Goal: Task Accomplishment & Management: Use online tool/utility

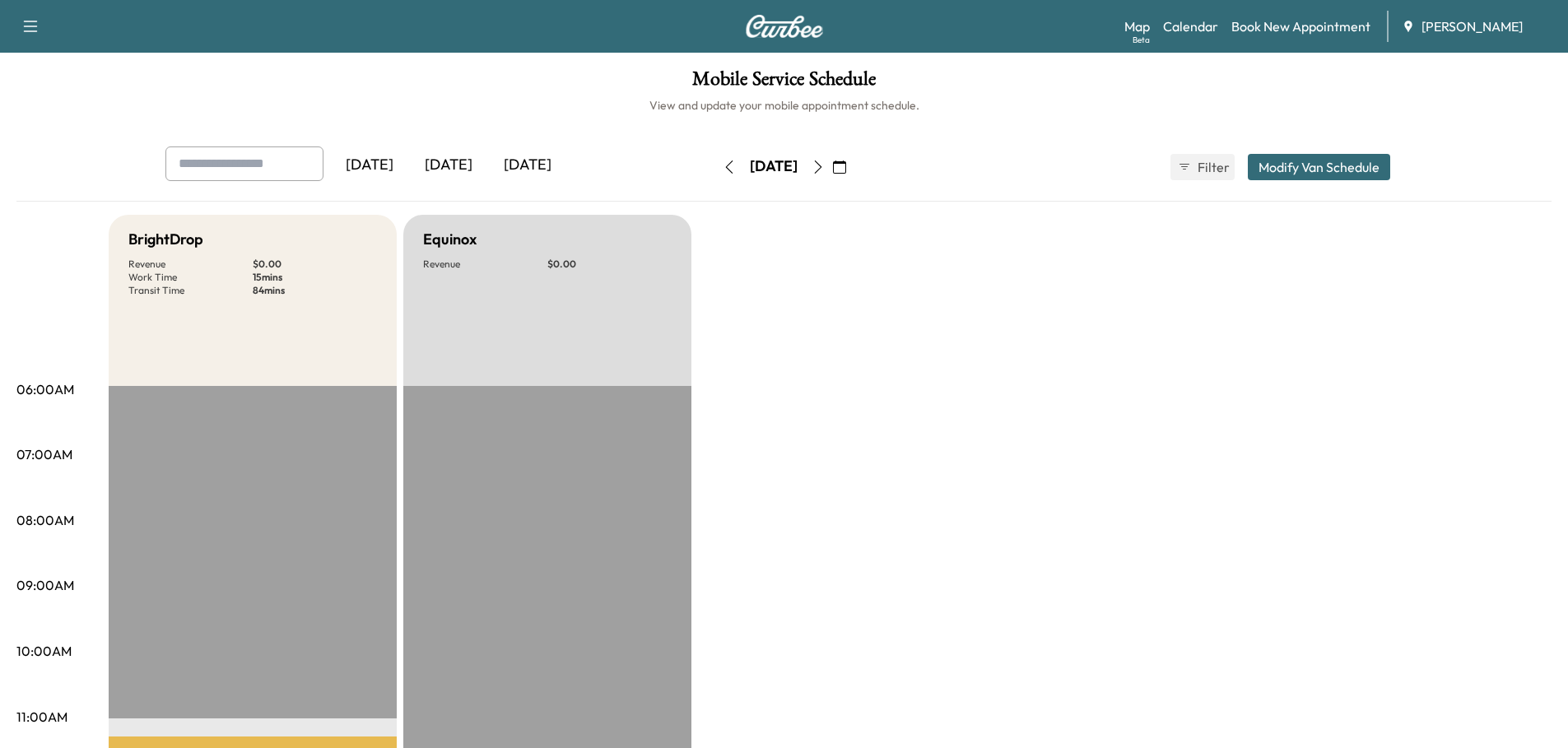
click at [531, 158] on div "[DATE]" at bounding box center [527, 165] width 79 height 38
click at [824, 165] on icon "button" at bounding box center [819, 168] width 13 height 13
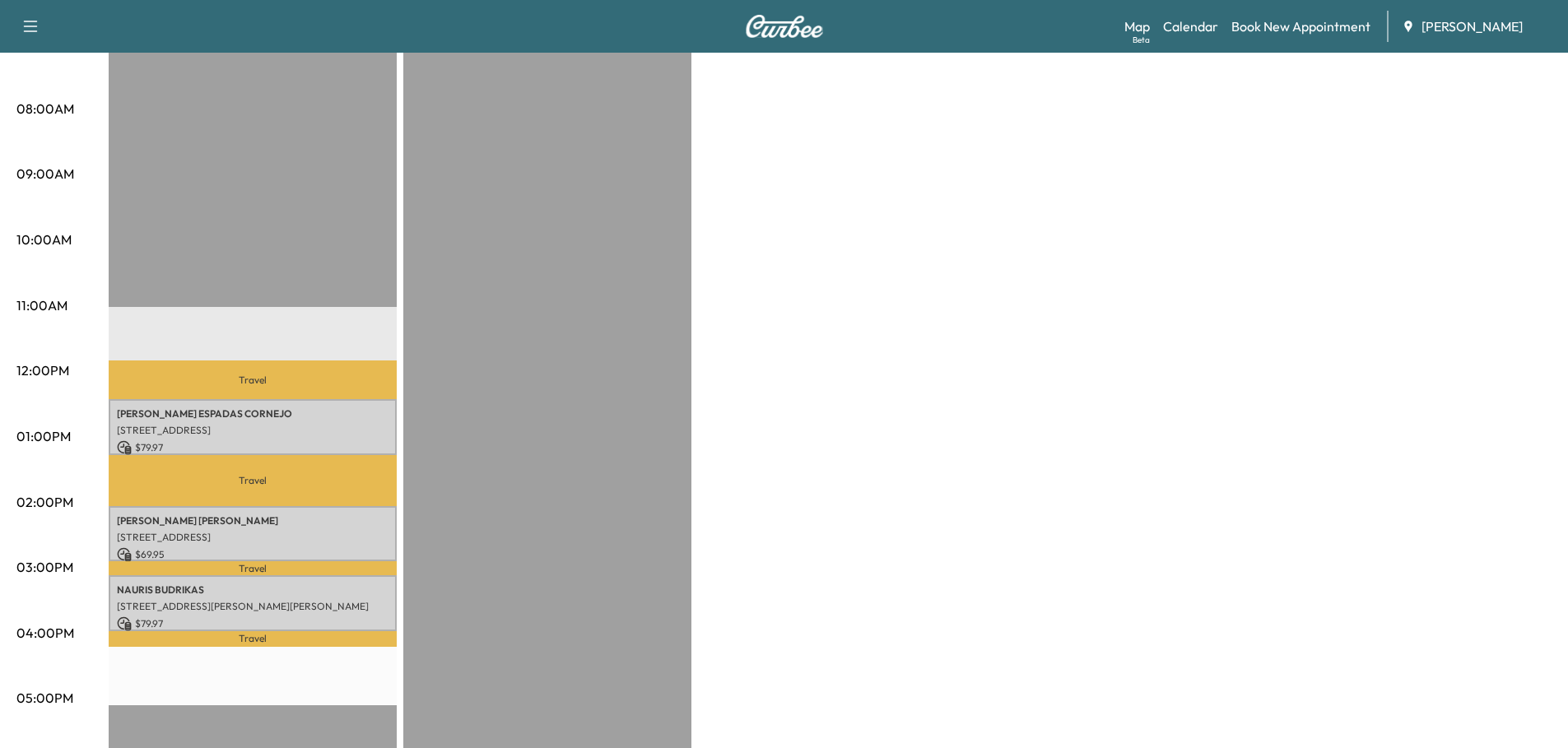
scroll to position [494, 0]
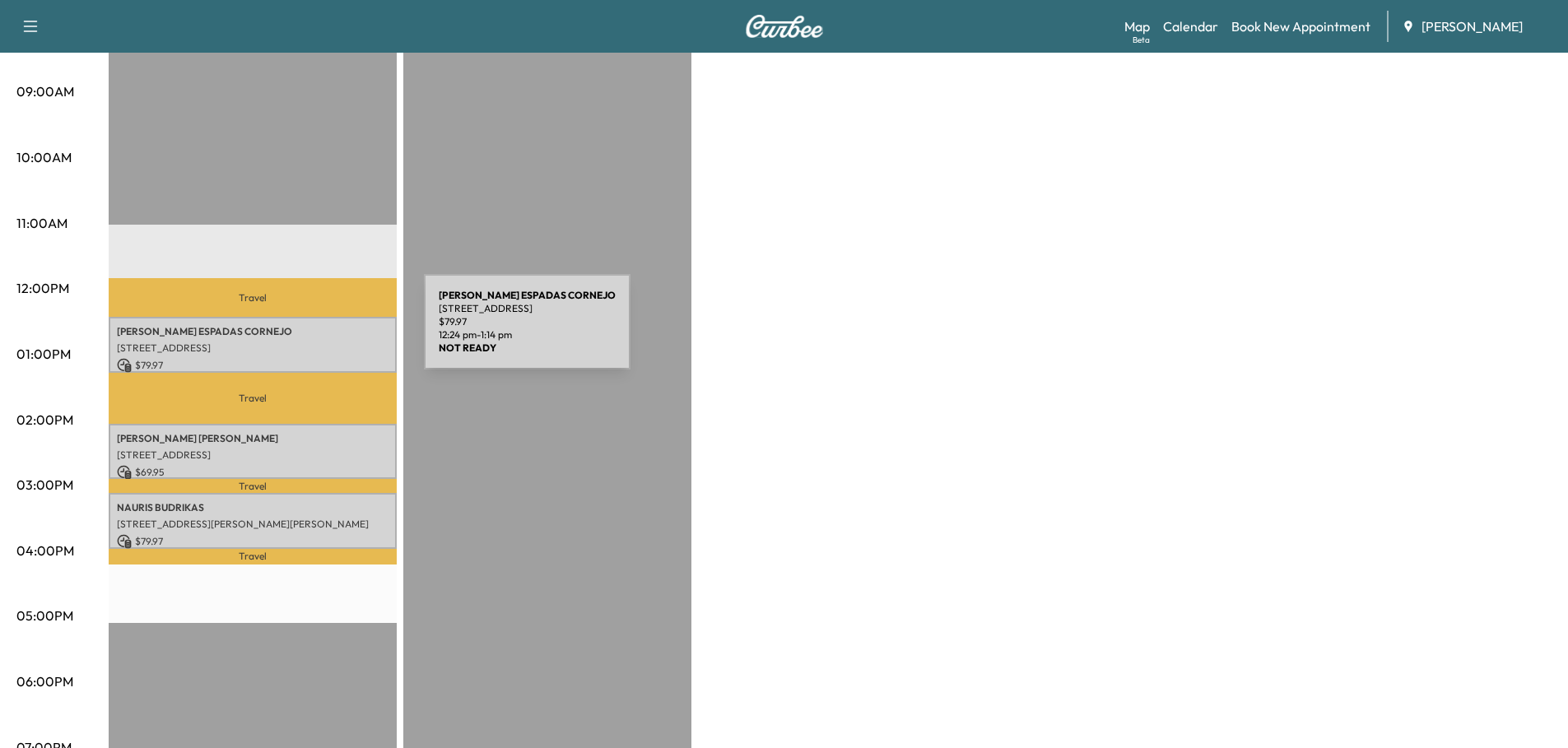
click at [300, 332] on p "[PERSON_NAME]" at bounding box center [253, 332] width 272 height 13
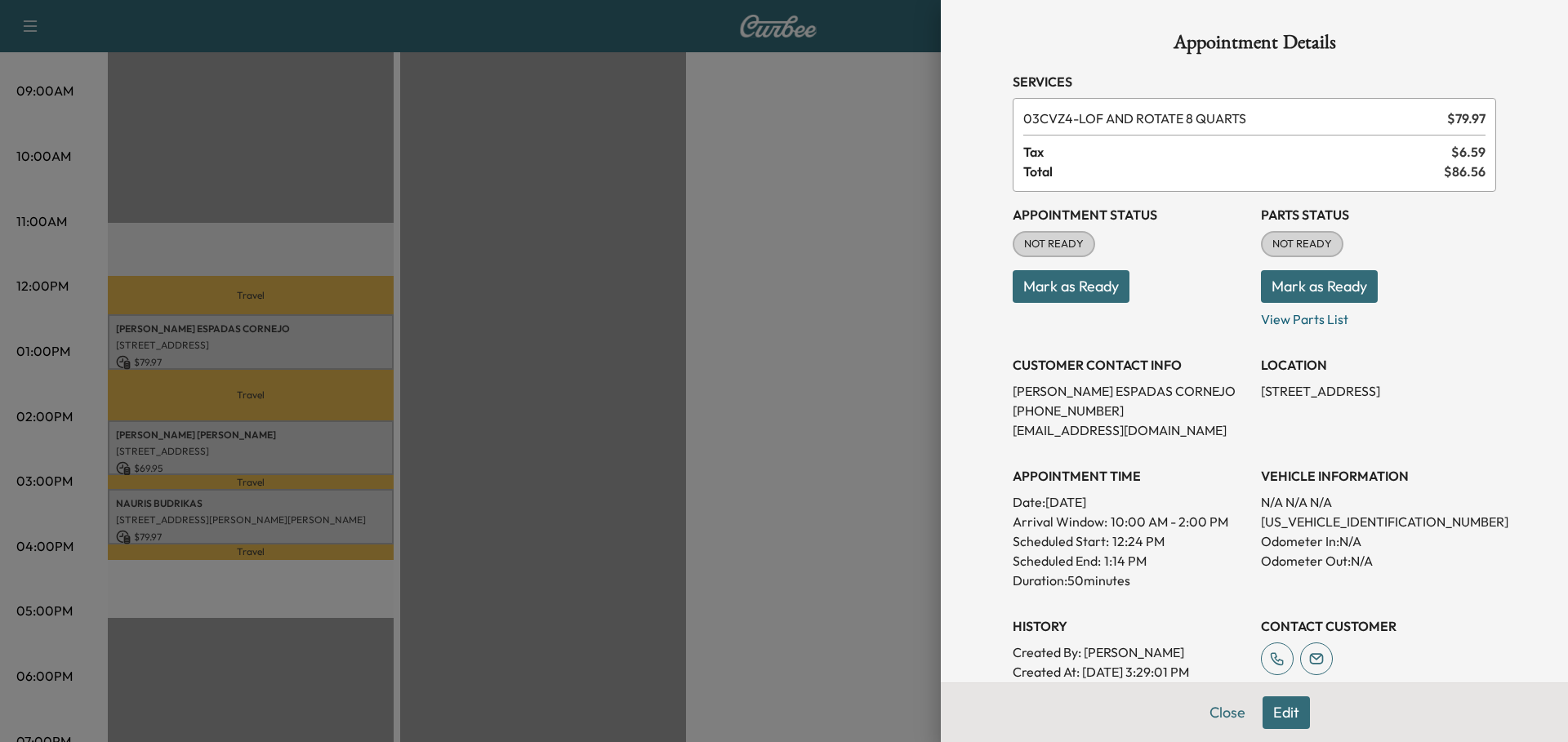
click at [287, 436] on div at bounding box center [784, 371] width 1568 height 742
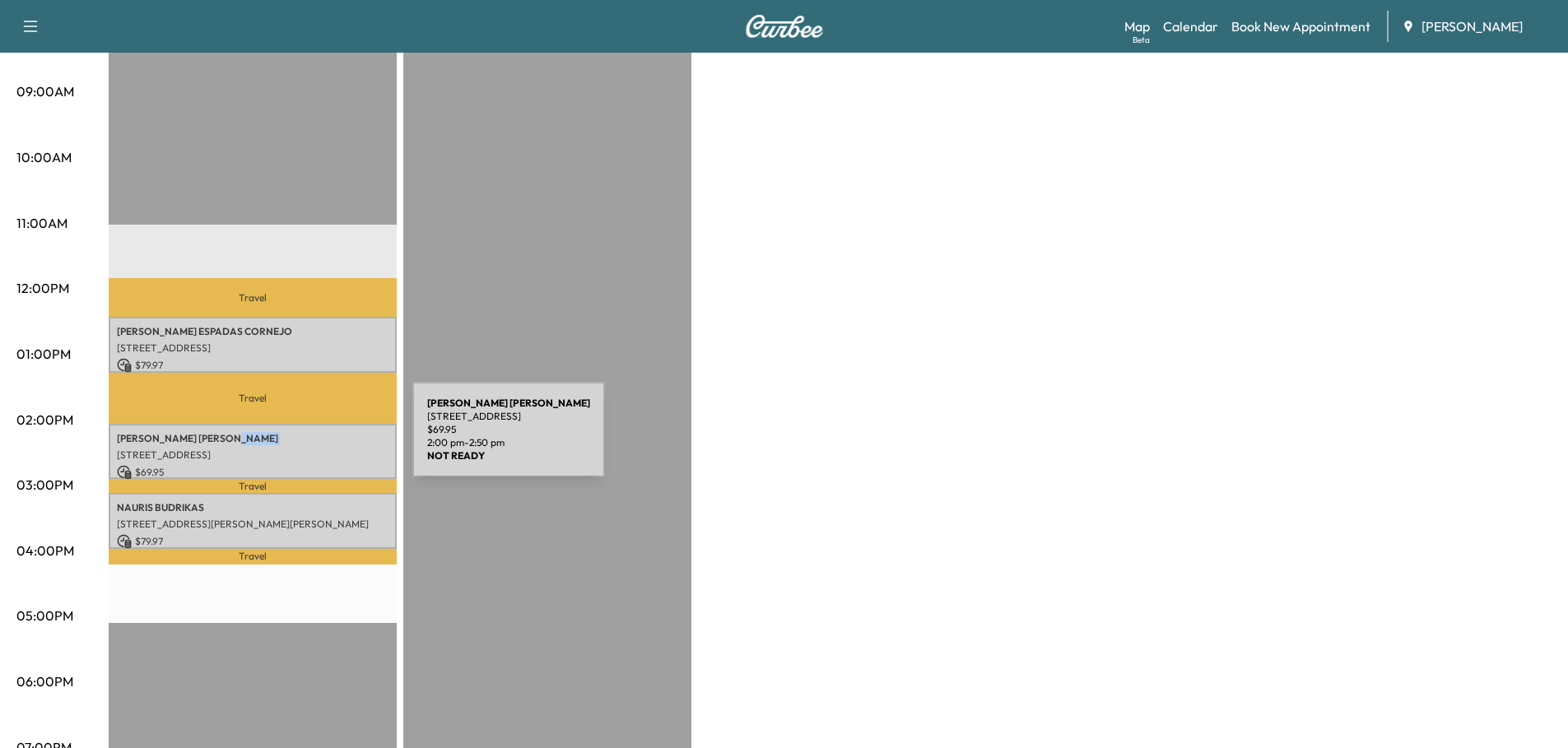
click at [289, 439] on div "[PERSON_NAME] [STREET_ADDRESS] $ 69.95 2:00 pm - 2:50 pm" at bounding box center [253, 451] width 288 height 55
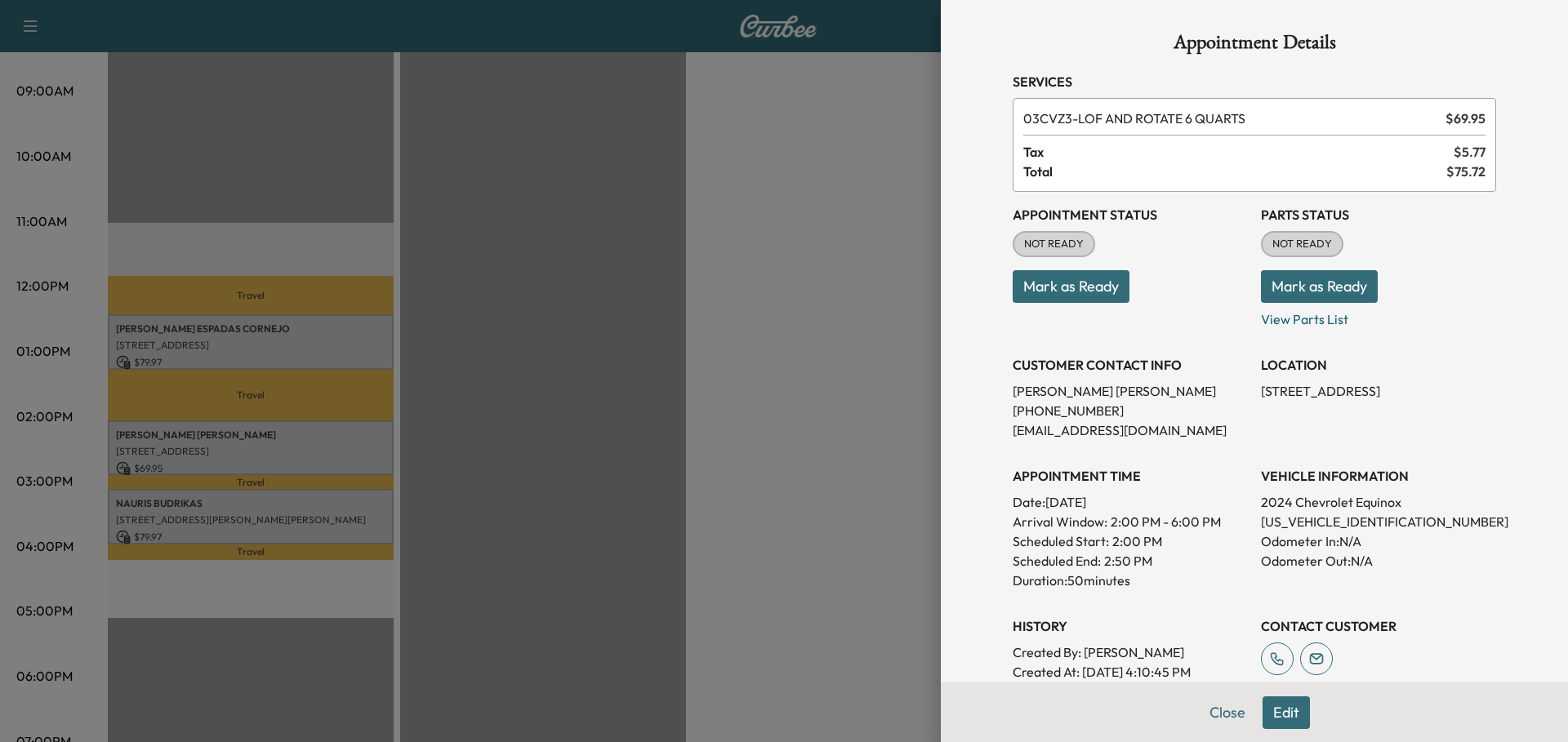
click at [275, 491] on div at bounding box center [784, 371] width 1568 height 742
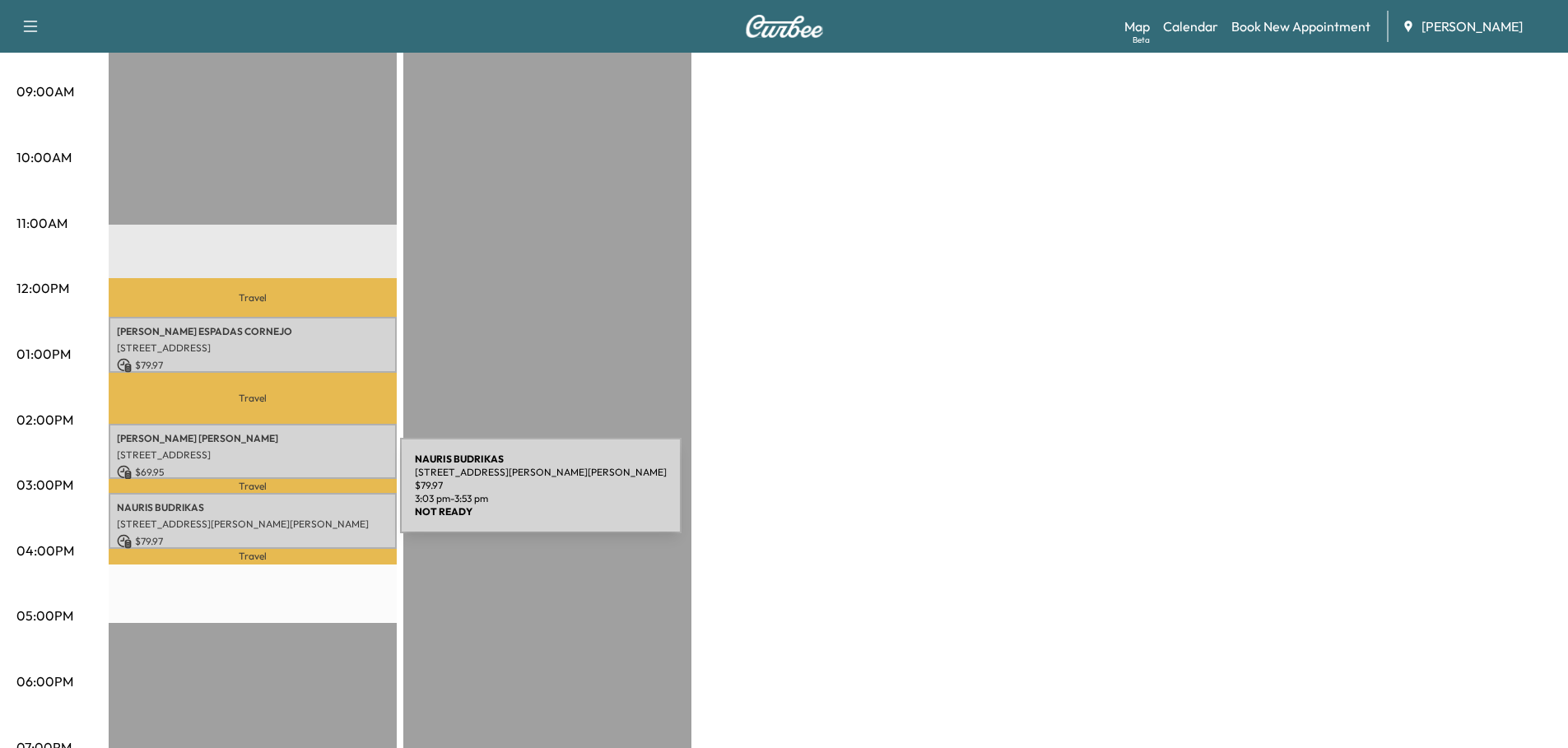
click at [278, 501] on p "NAURIS BUDRIKAS" at bounding box center [253, 508] width 272 height 13
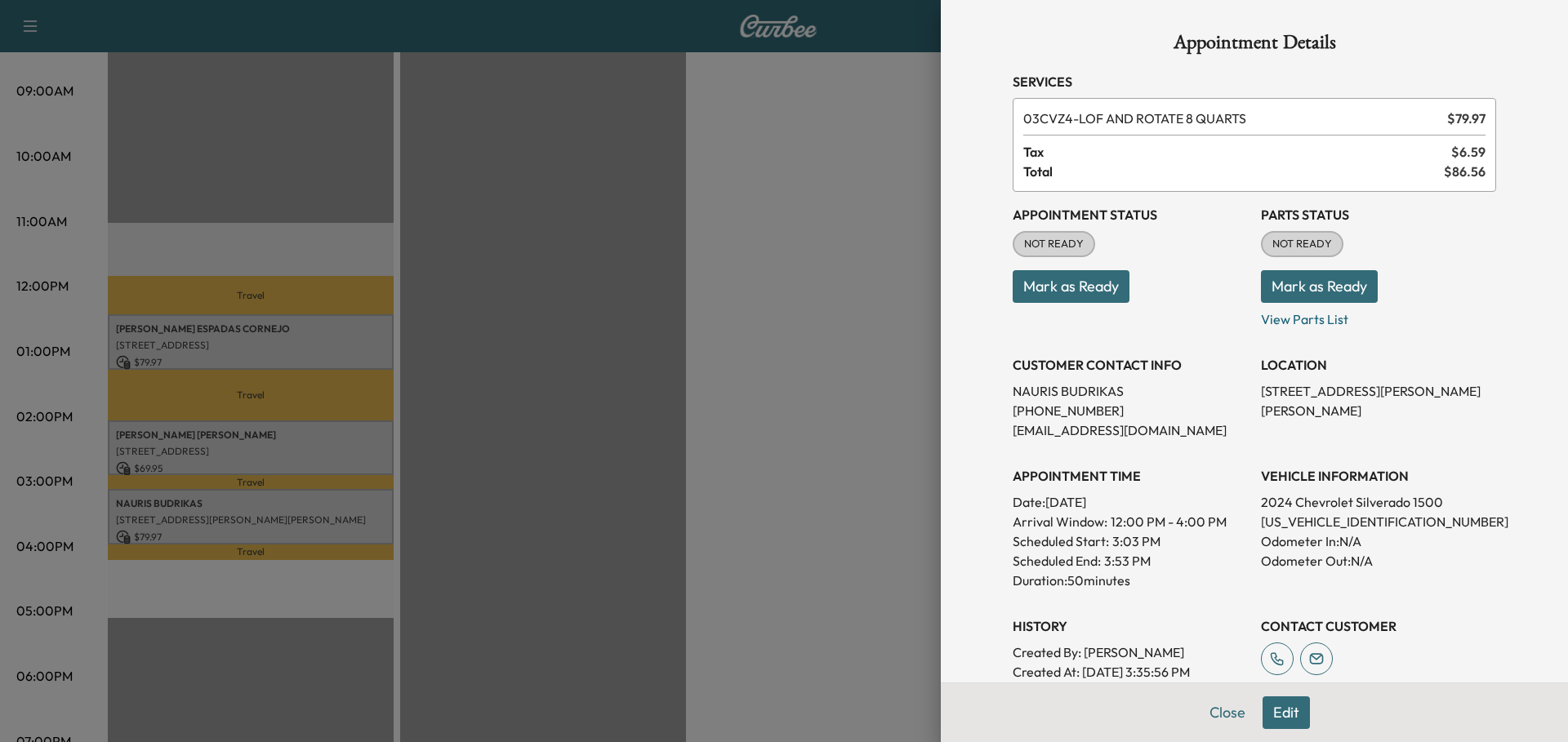
click at [514, 376] on div at bounding box center [784, 371] width 1568 height 742
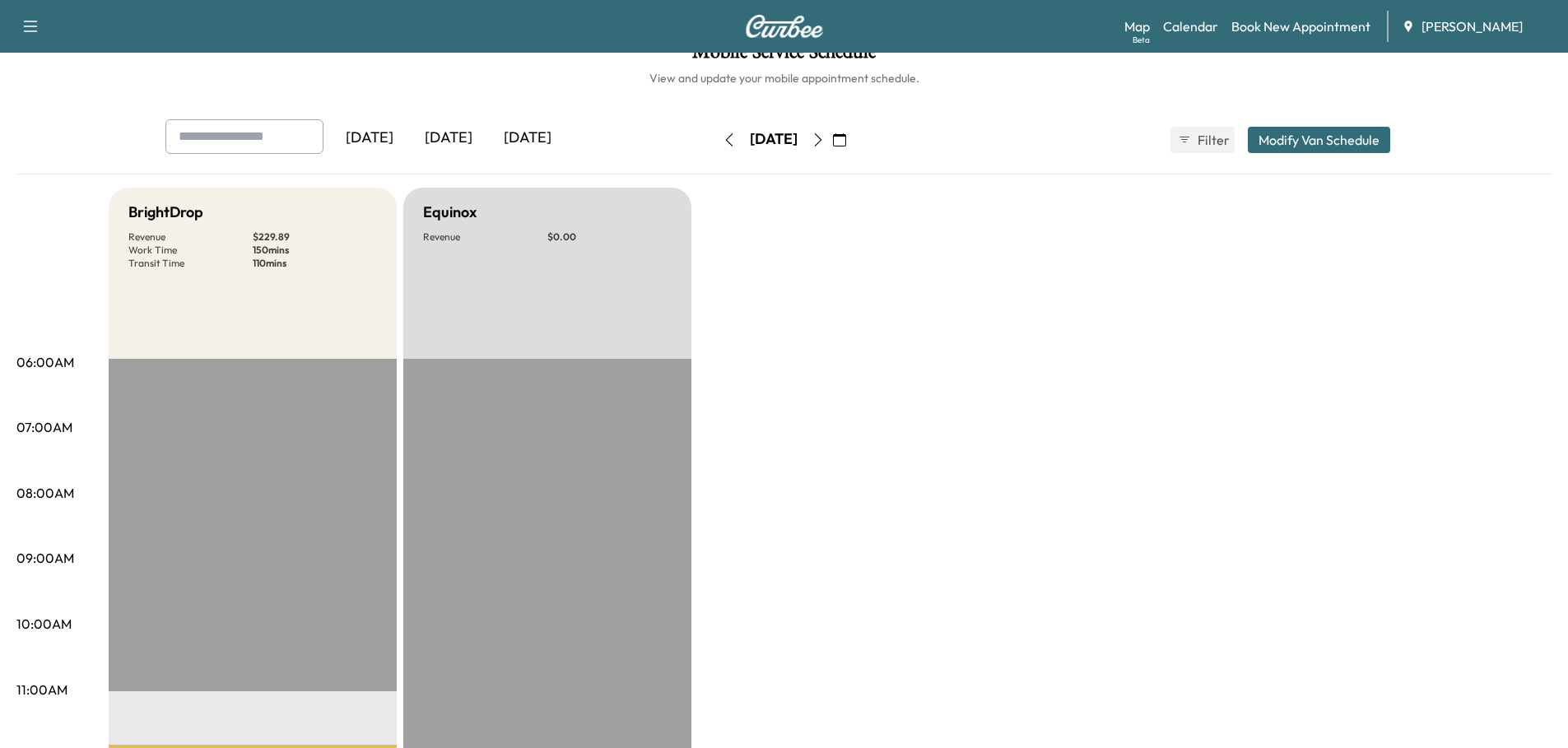
scroll to position [0, 0]
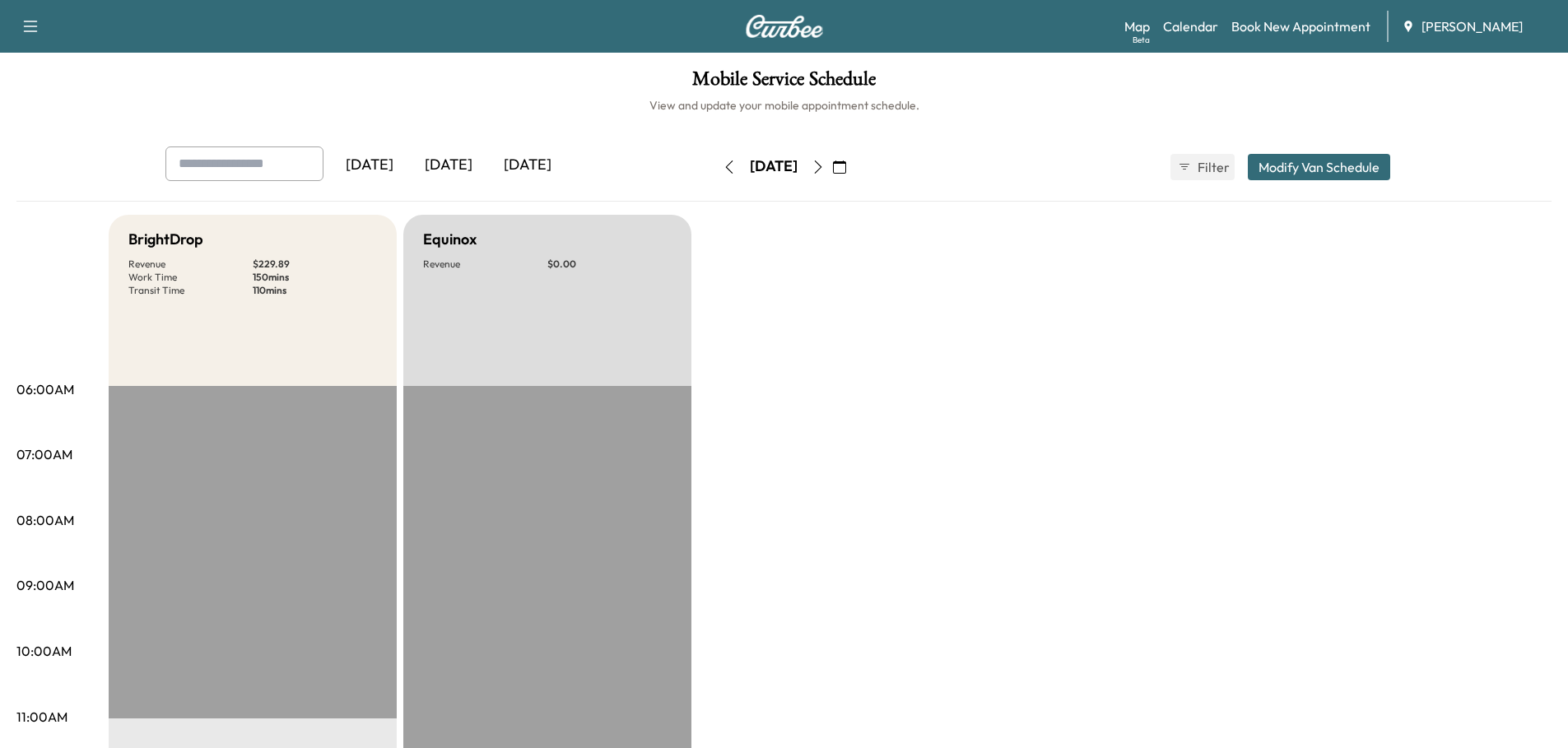
click at [715, 173] on button "button" at bounding box center [729, 168] width 28 height 27
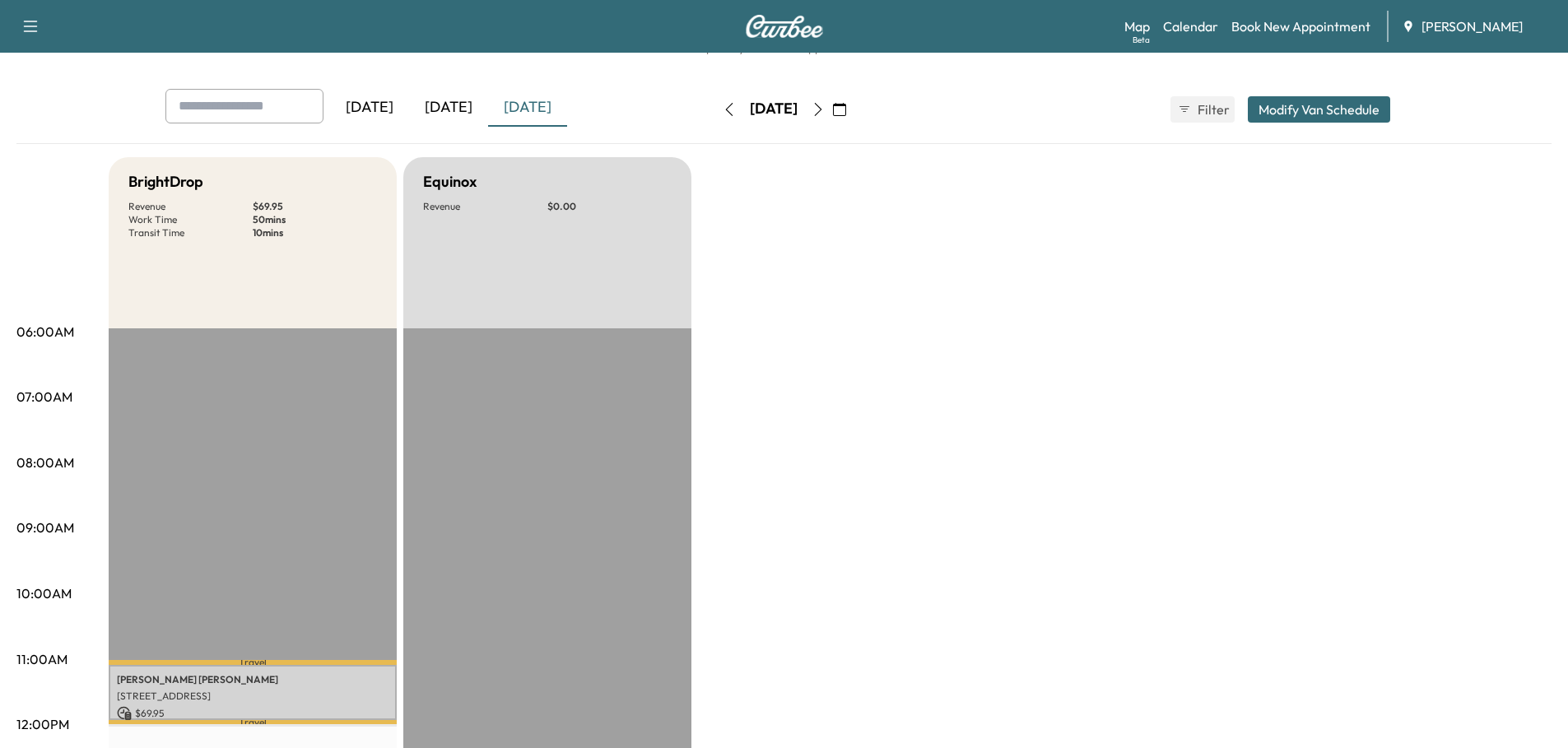
scroll to position [83, 0]
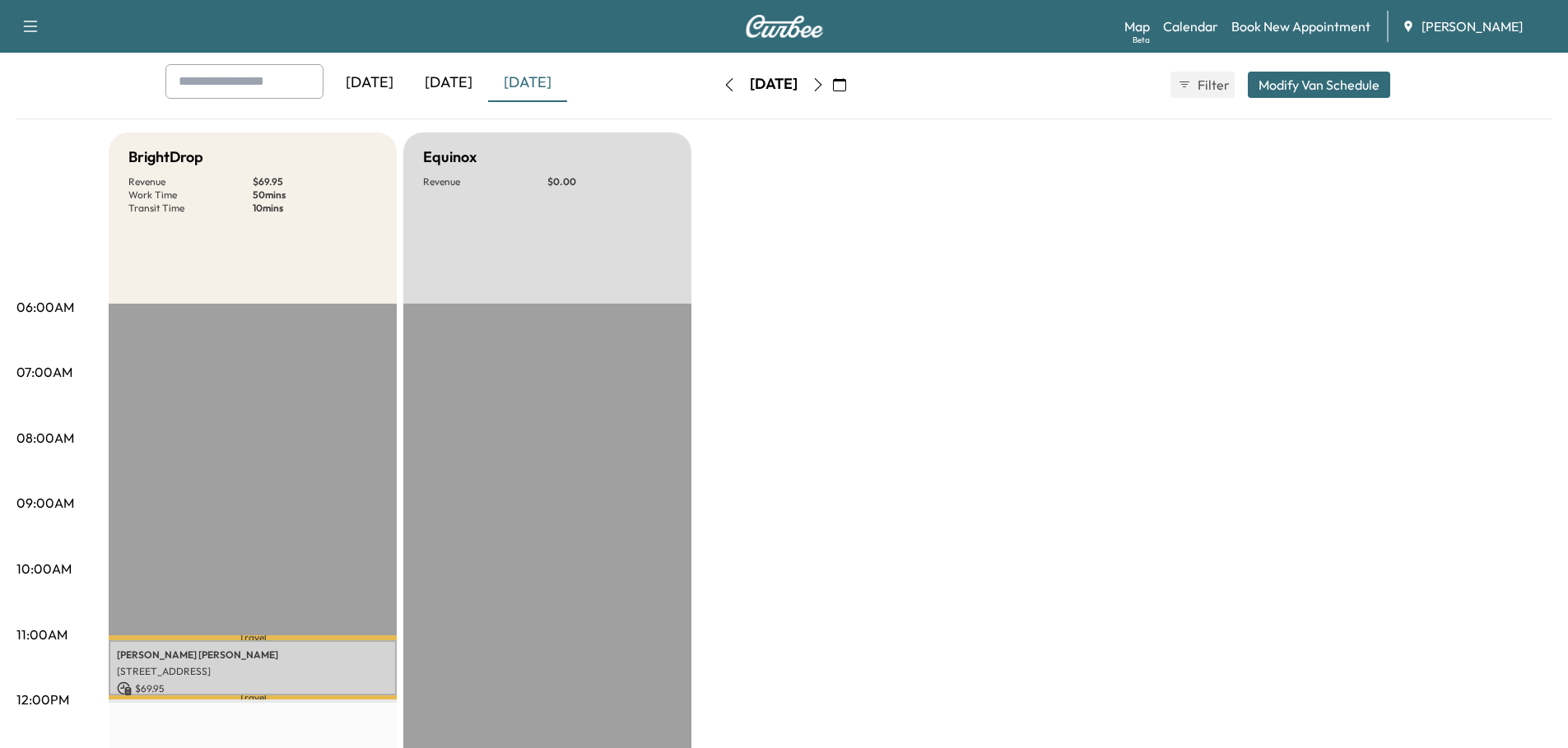
click at [460, 85] on div "[DATE]" at bounding box center [448, 83] width 79 height 38
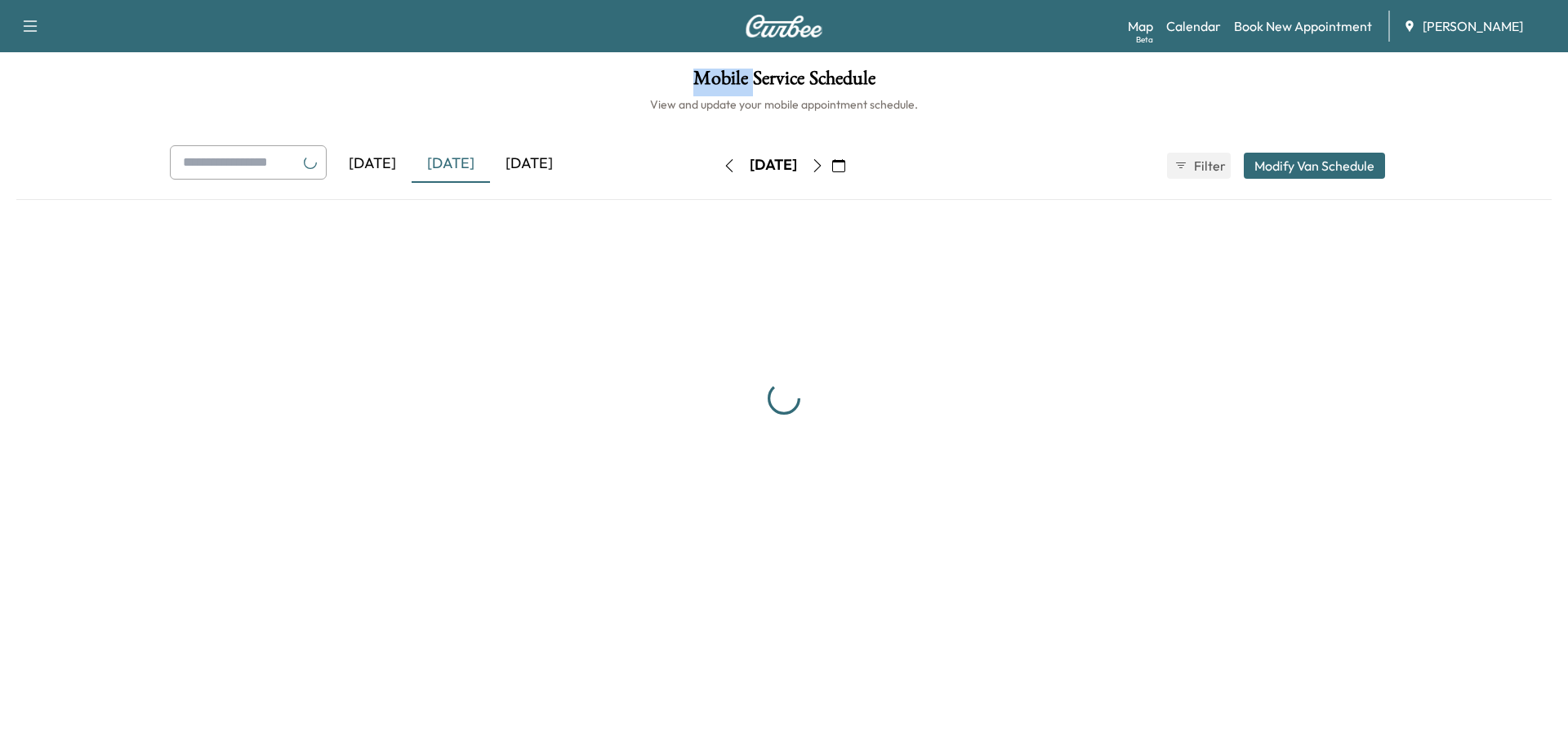
click at [457, 84] on h1 "Mobile Service Schedule" at bounding box center [784, 83] width 1535 height 28
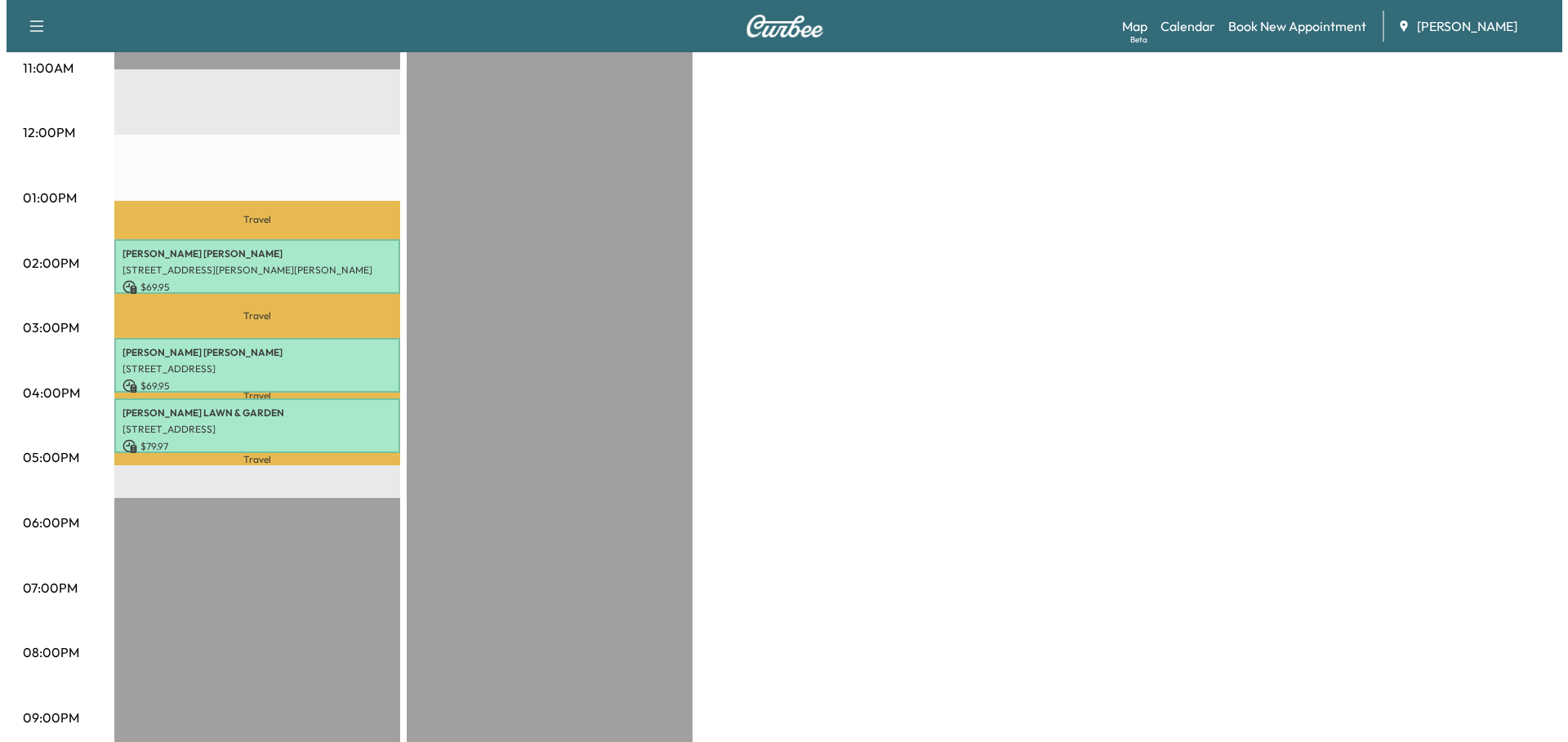
scroll to position [653, 0]
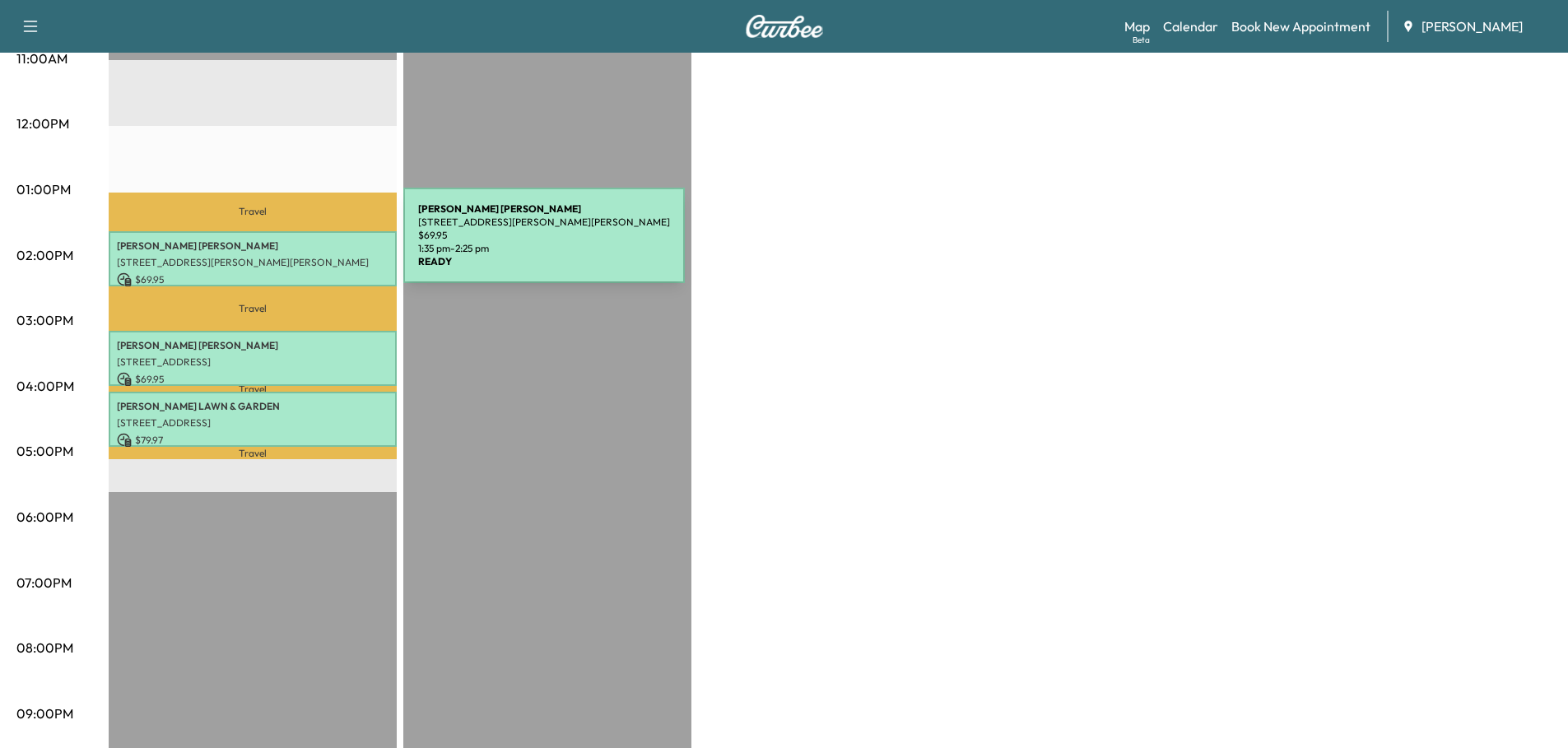
click at [280, 245] on p "[PERSON_NAME]" at bounding box center [253, 246] width 272 height 13
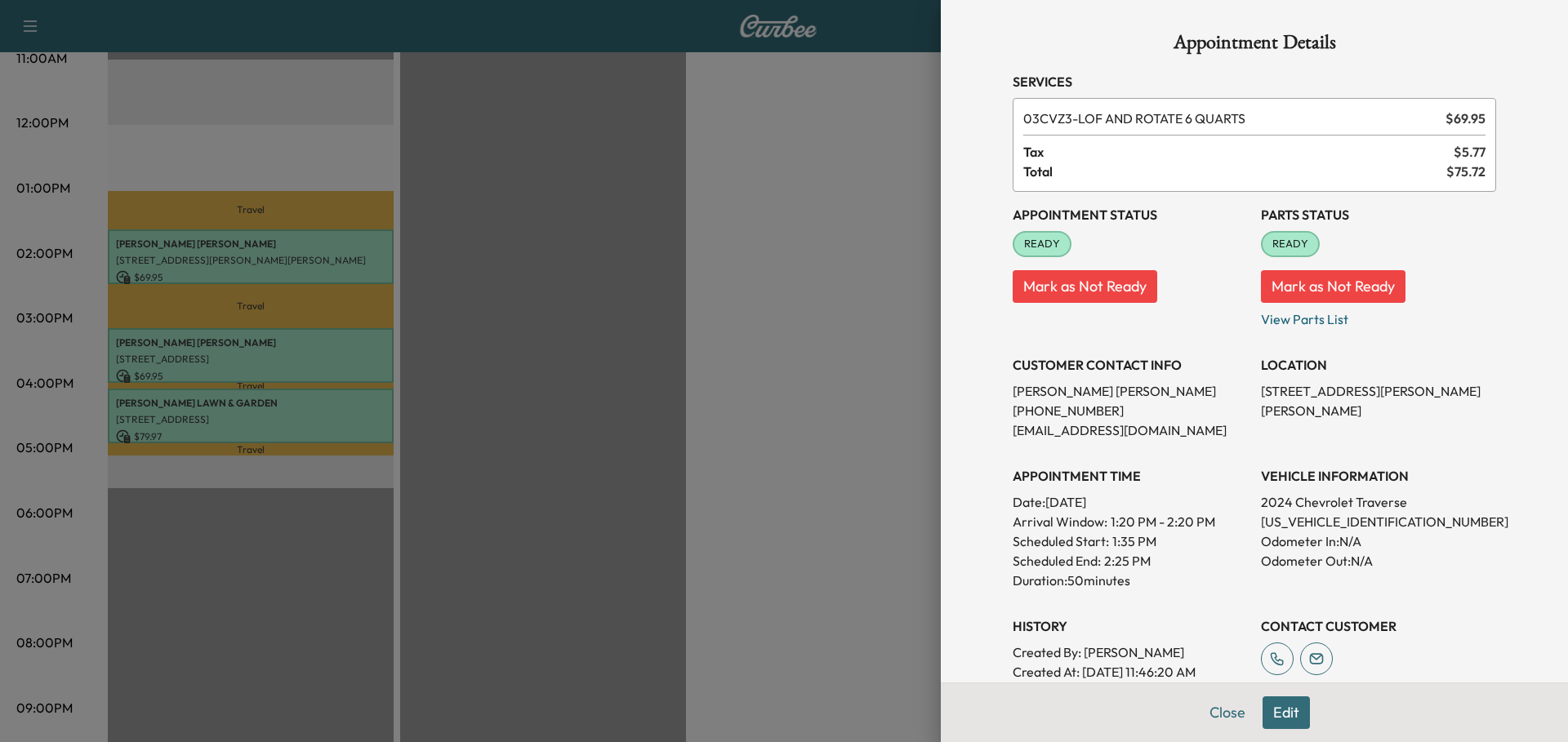
click at [1328, 522] on p "[US_VEHICLE_IDENTIFICATION_NUMBER]" at bounding box center [1378, 522] width 235 height 20
copy p "[US_VEHICLE_IDENTIFICATION_NUMBER]"
click at [355, 352] on div at bounding box center [784, 371] width 1568 height 742
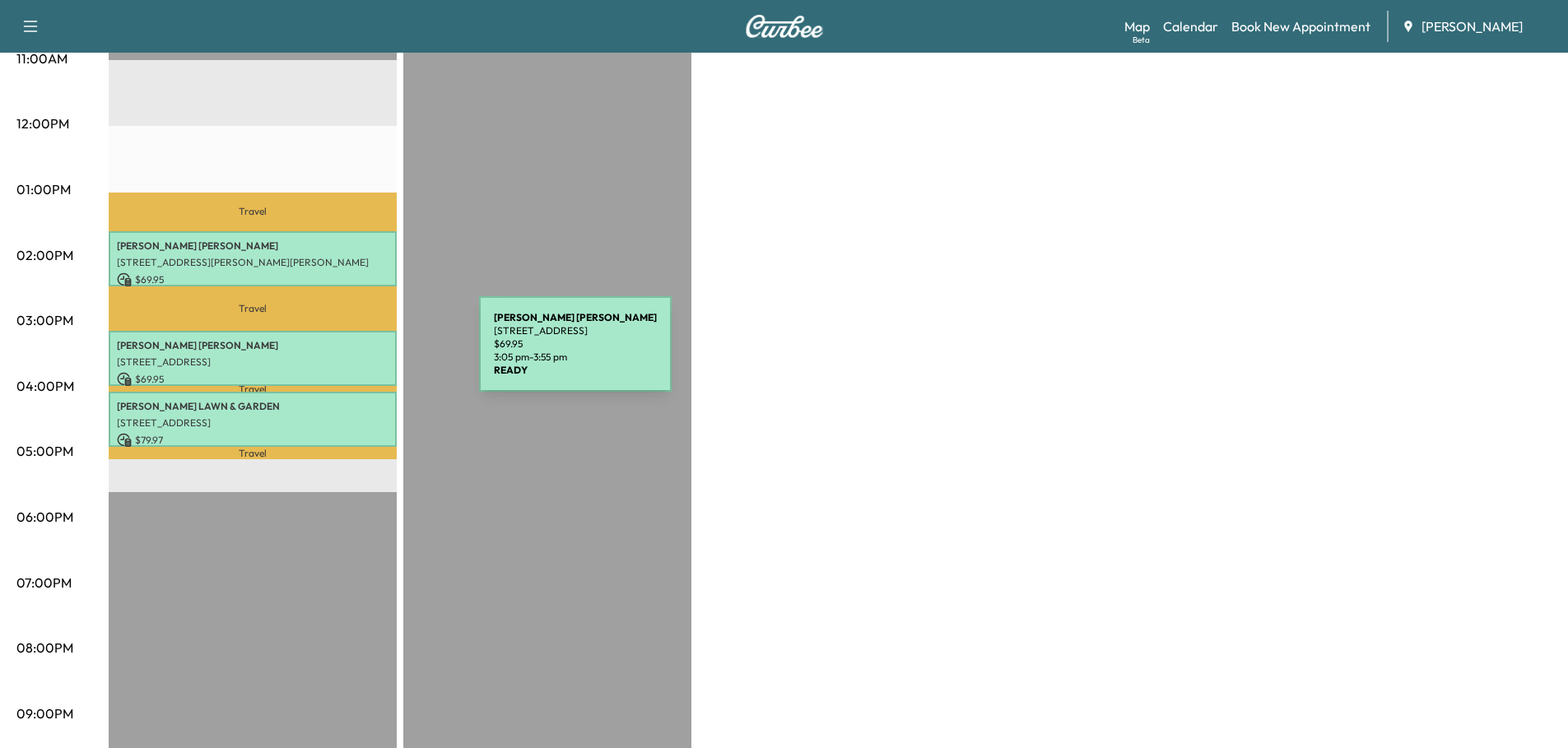
click at [356, 356] on p "[STREET_ADDRESS]" at bounding box center [253, 363] width 272 height 13
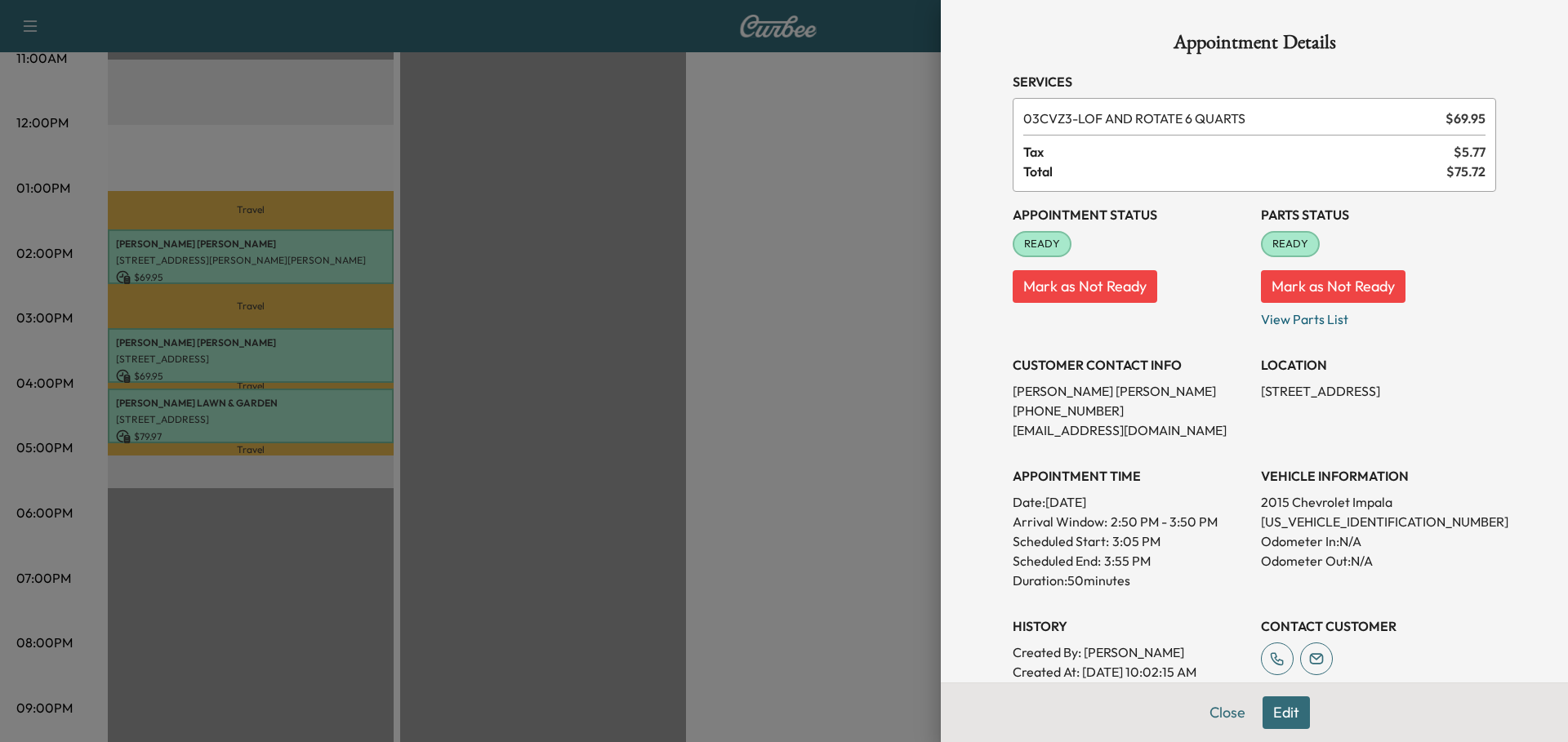
click at [1346, 525] on p "[US_VEHICLE_IDENTIFICATION_NUMBER]" at bounding box center [1378, 522] width 235 height 20
copy p "[US_VEHICLE_IDENTIFICATION_NUMBER]"
click at [697, 407] on div at bounding box center [784, 371] width 1568 height 742
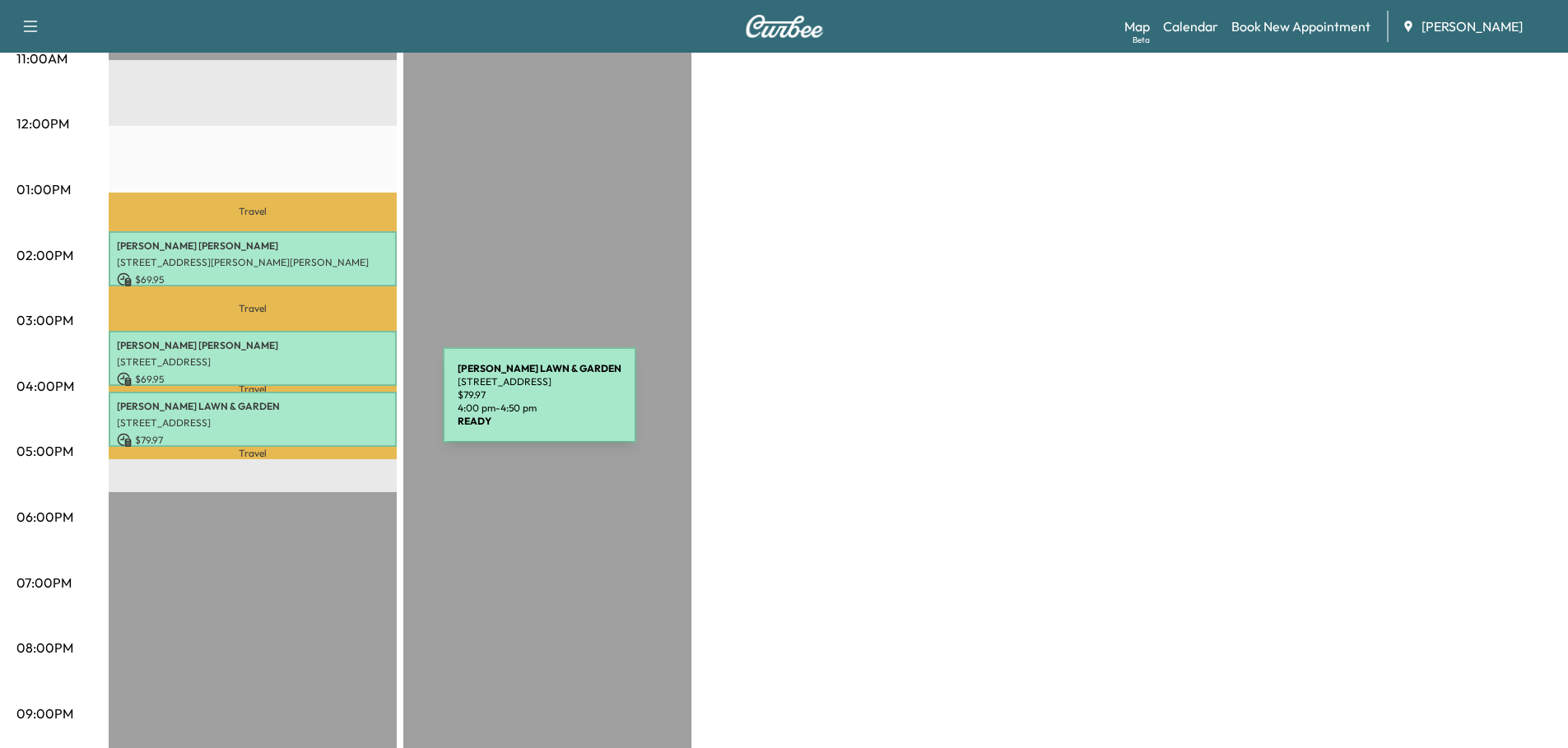
click at [319, 405] on p "[PERSON_NAME][GEOGRAPHIC_DATA]" at bounding box center [253, 407] width 272 height 13
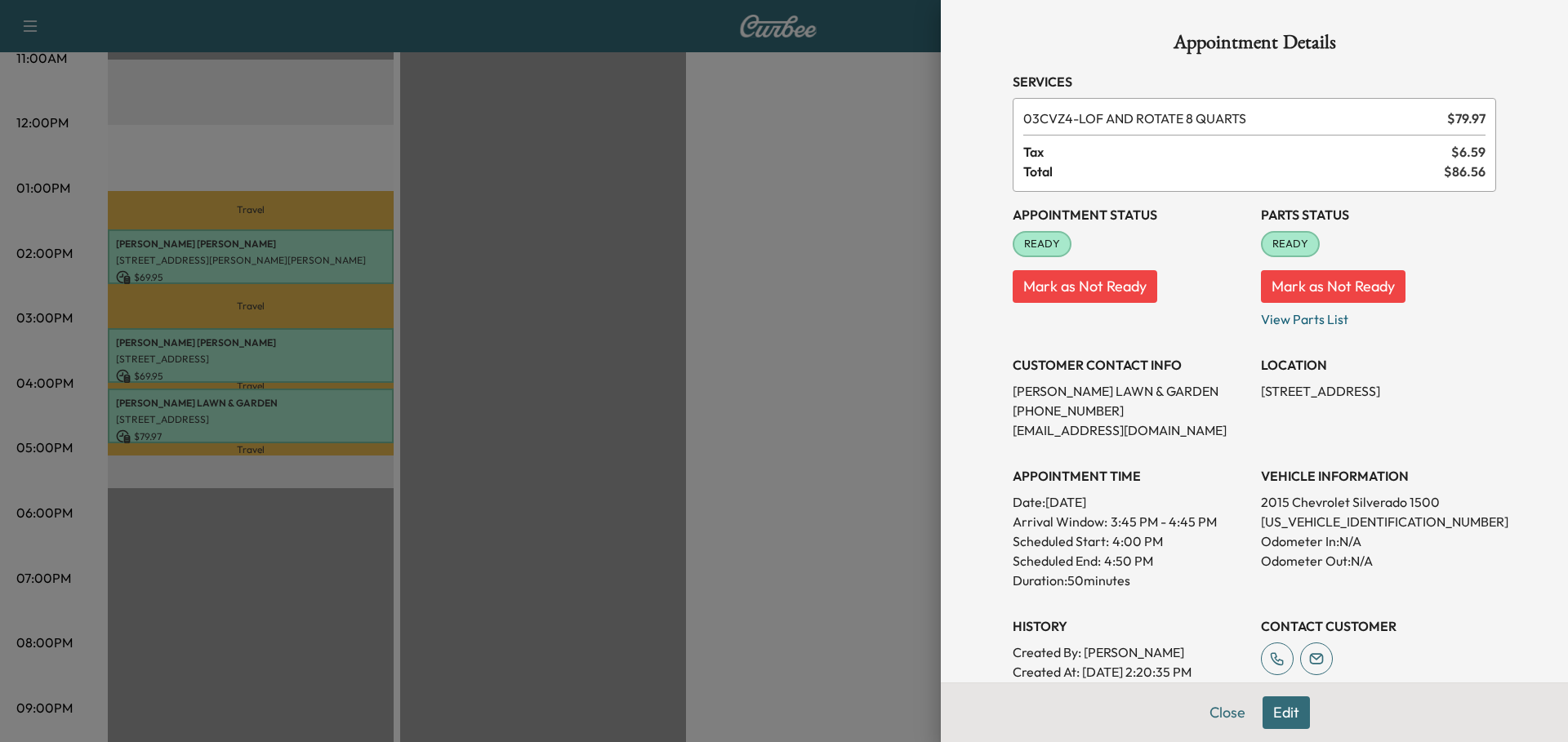
click at [1334, 529] on p "[US_VEHICLE_IDENTIFICATION_NUMBER]" at bounding box center [1378, 522] width 235 height 20
copy p "[US_VEHICLE_IDENTIFICATION_NUMBER]"
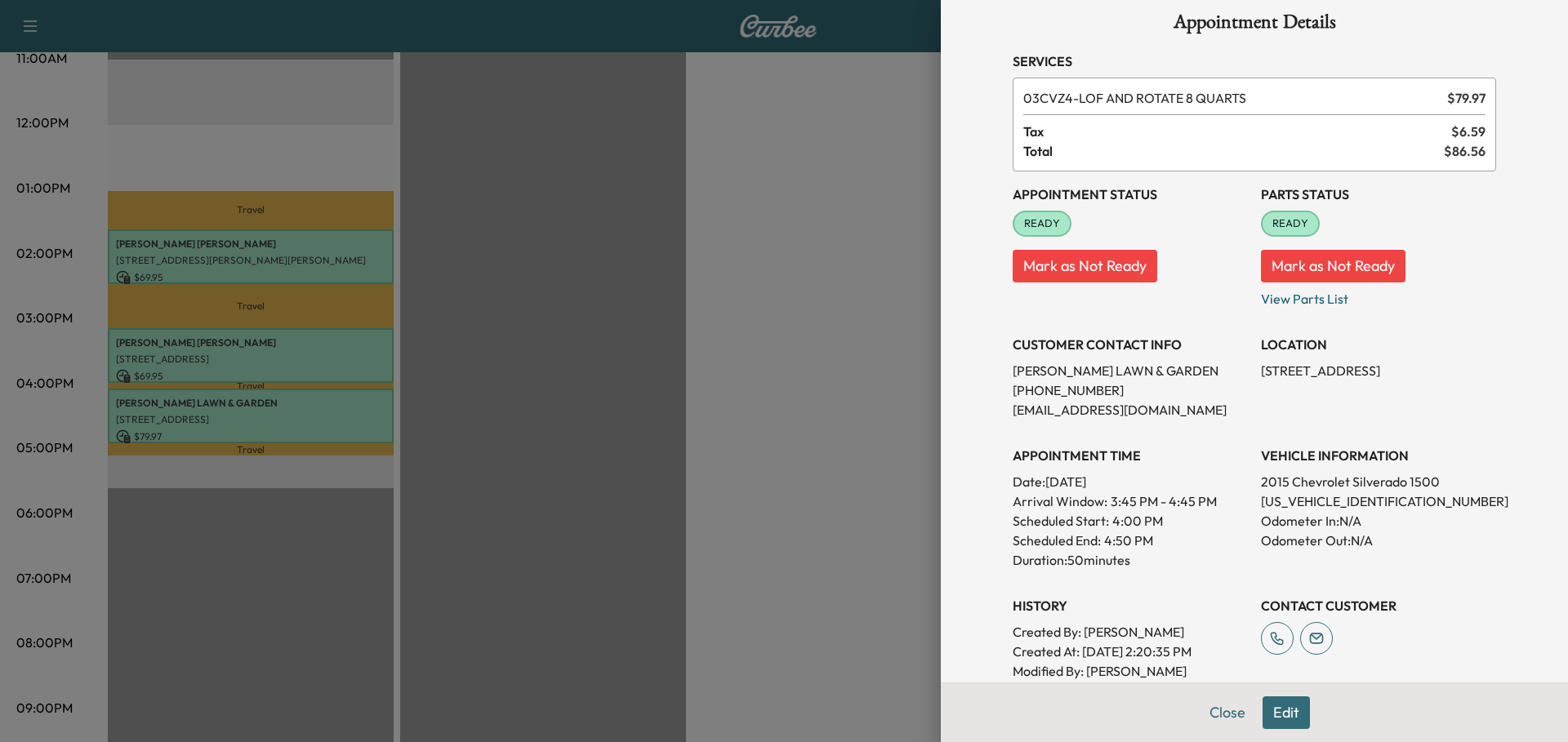
scroll to position [0, 0]
